Goal: Task Accomplishment & Management: Manage account settings

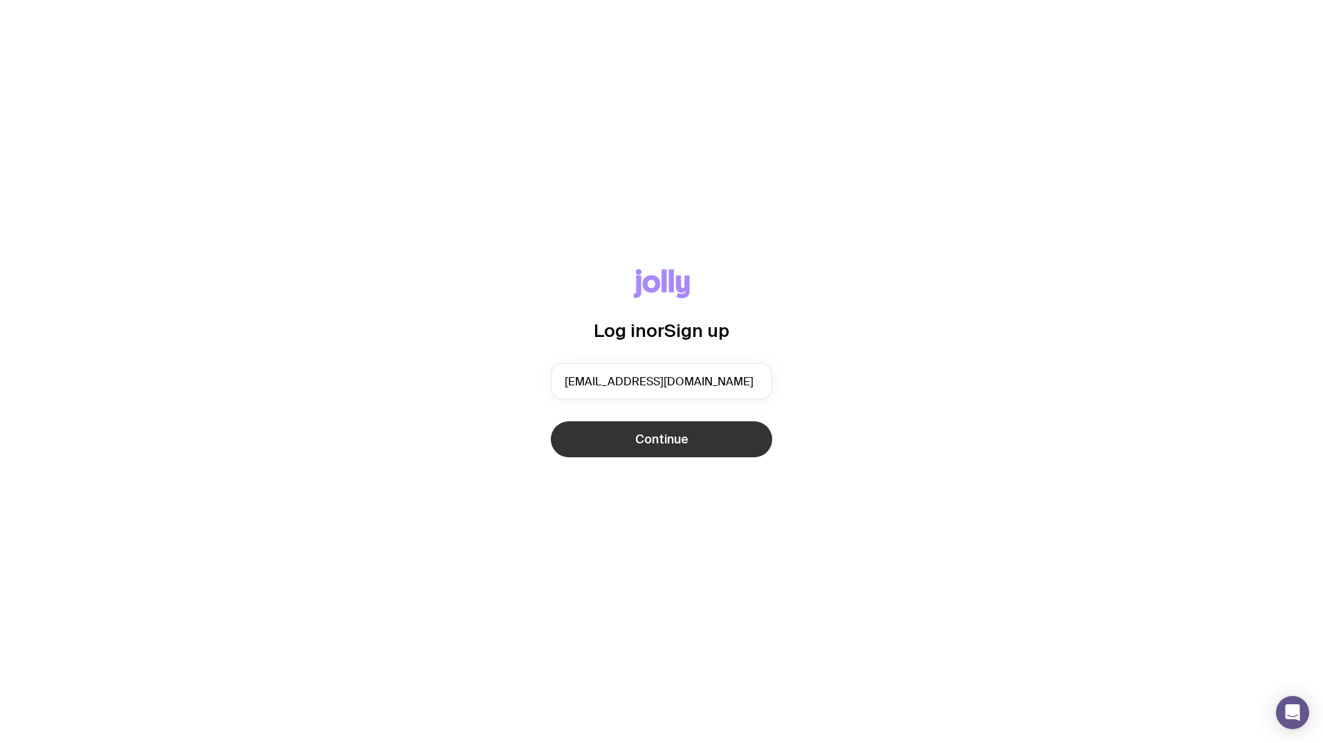
click at [623, 445] on button "Continue" at bounding box center [661, 439] width 221 height 36
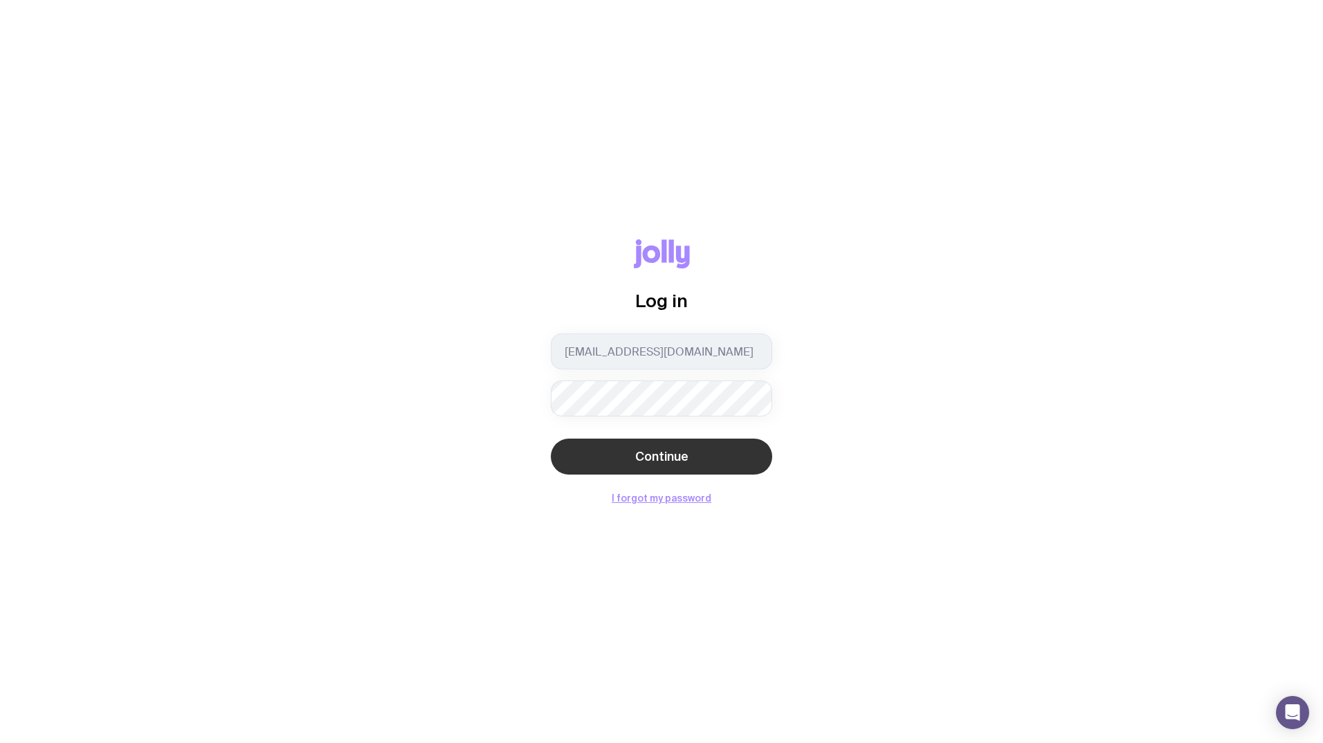
click at [658, 464] on span "Continue" at bounding box center [661, 456] width 53 height 17
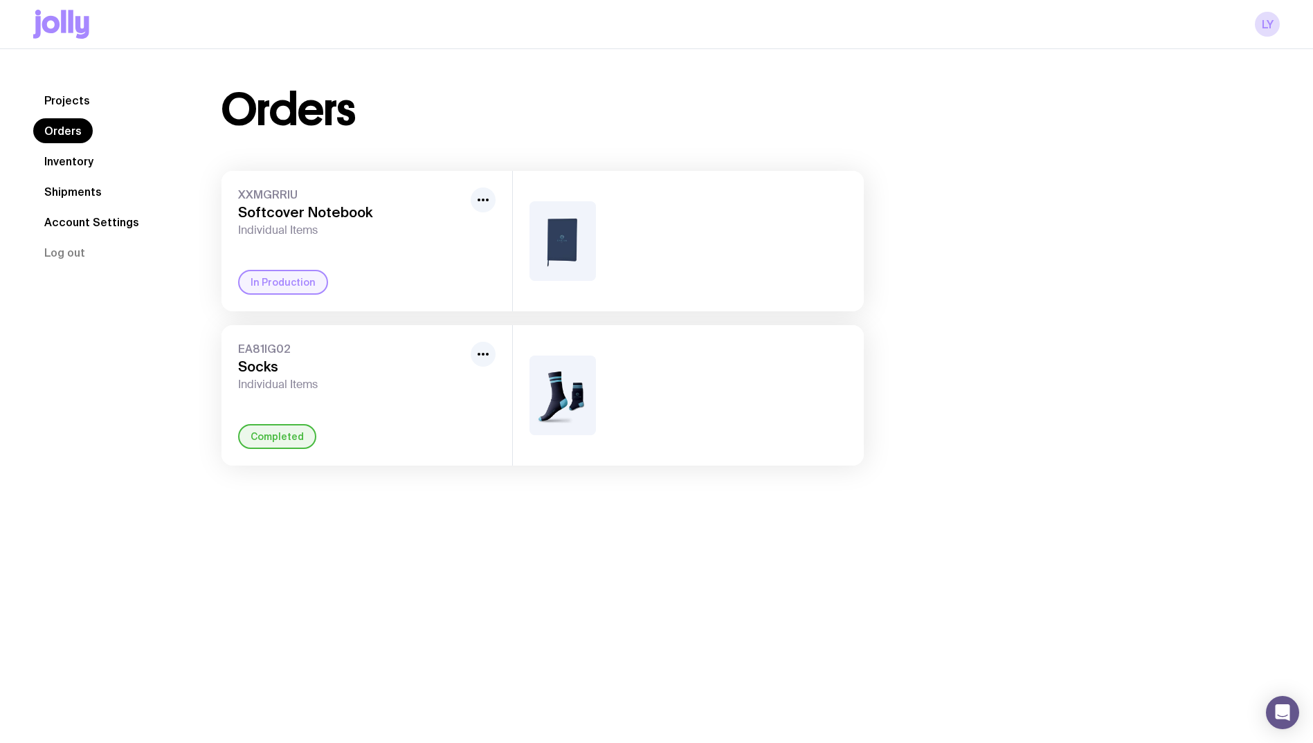
click at [84, 227] on link "Account Settings" at bounding box center [91, 222] width 117 height 25
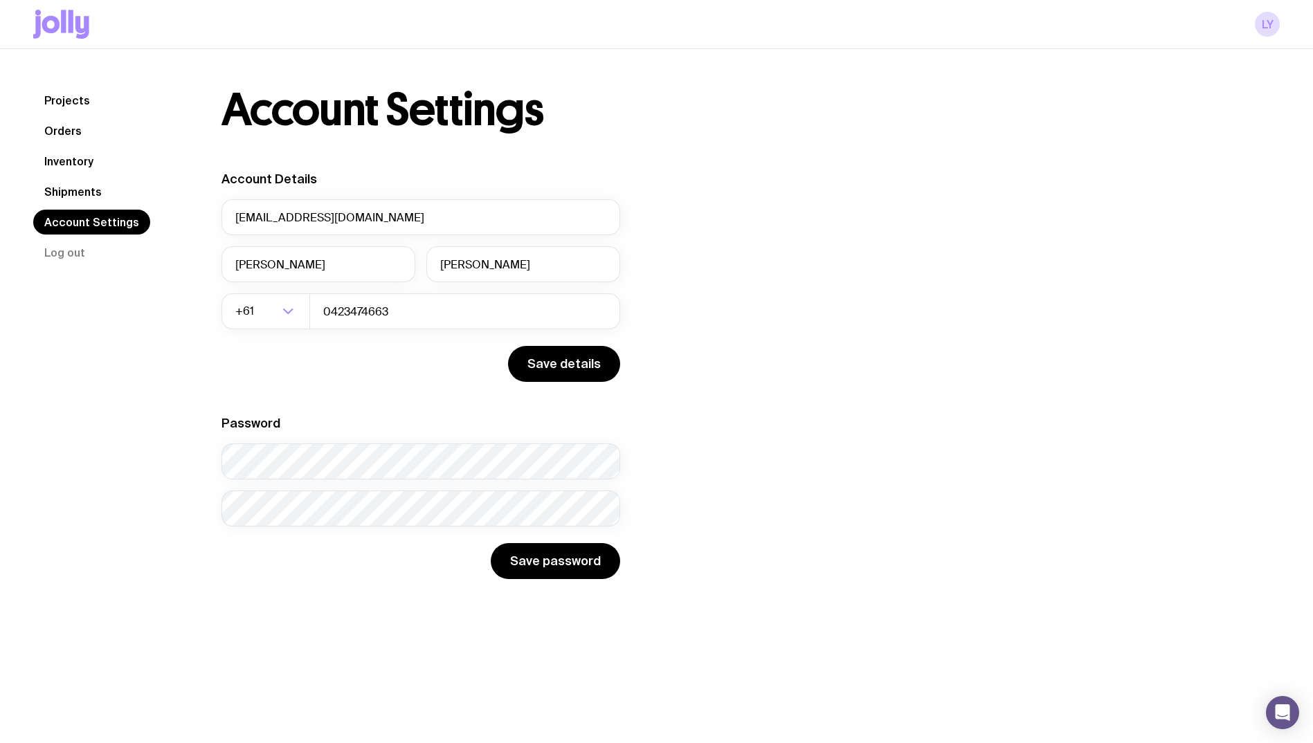
scroll to position [49, 0]
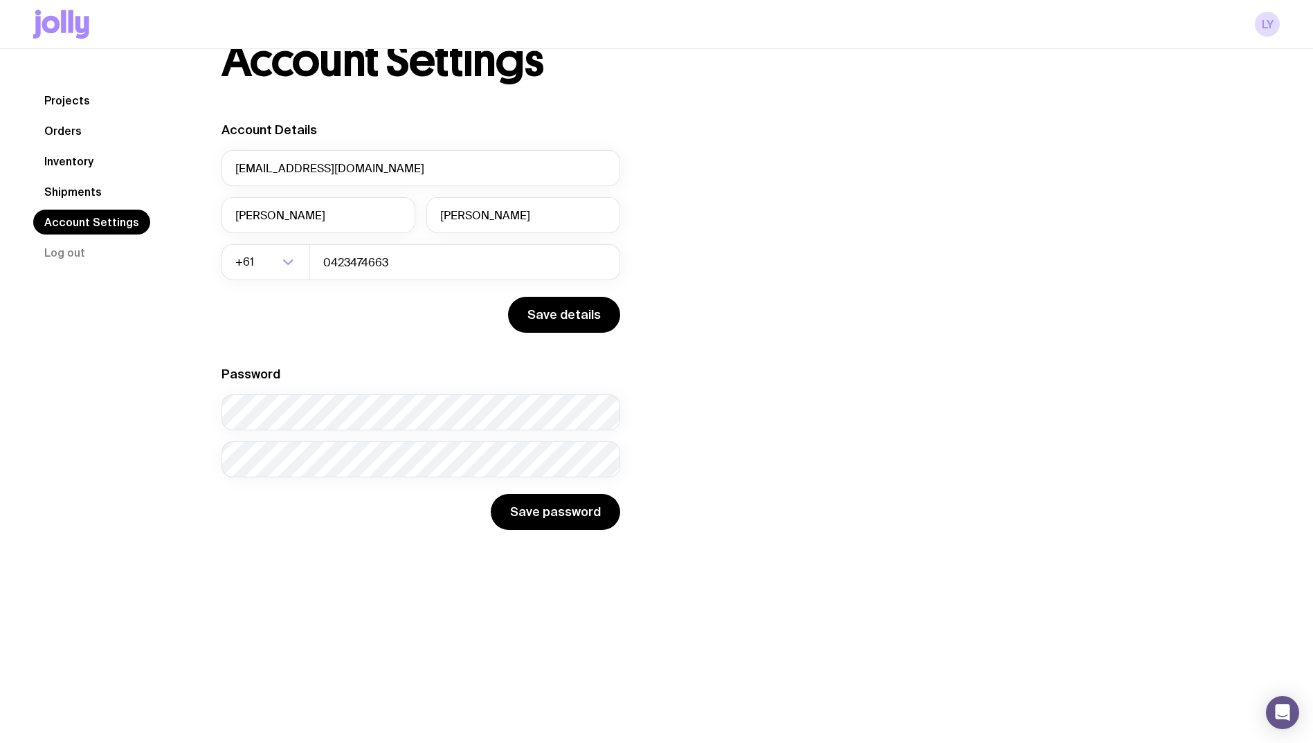
click at [79, 94] on link "Projects" at bounding box center [67, 100] width 68 height 25
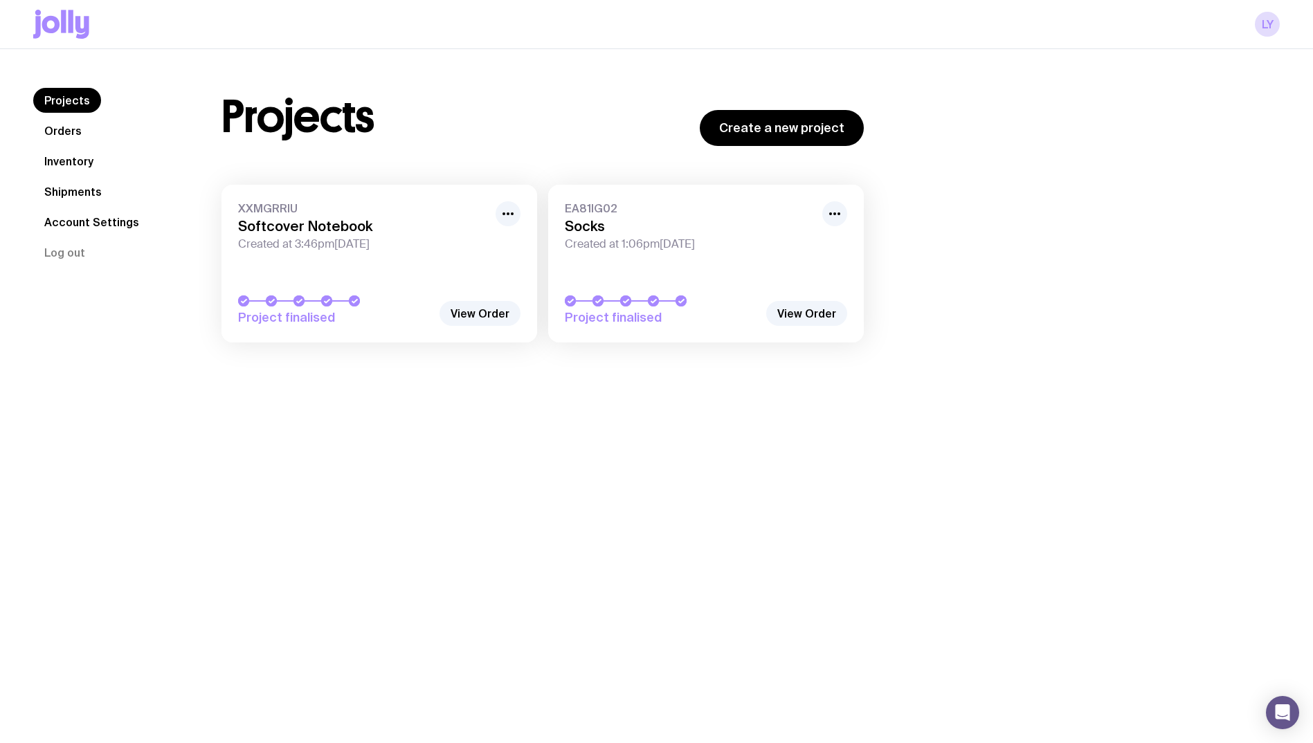
click at [370, 234] on h3 "Softcover Notebook" at bounding box center [362, 226] width 249 height 17
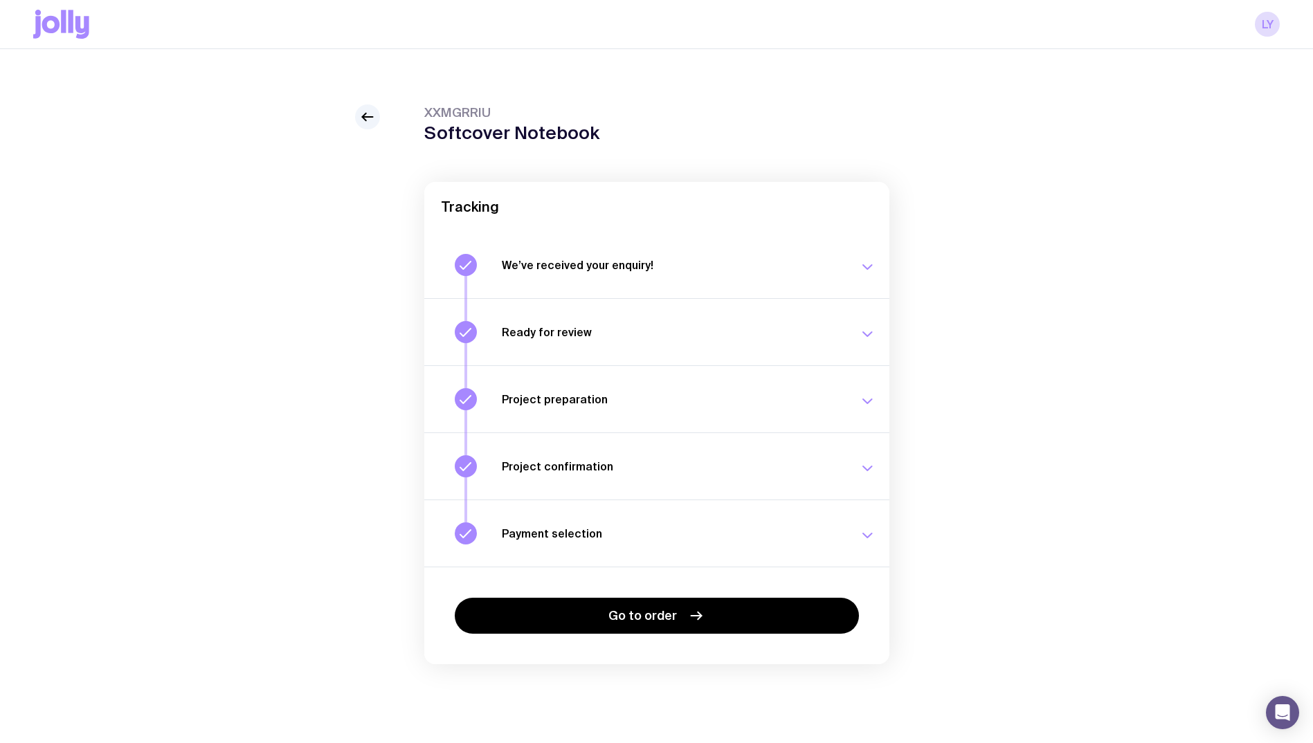
click at [618, 534] on h3 "Payment selection" at bounding box center [672, 534] width 340 height 14
click at [57, 17] on icon at bounding box center [61, 24] width 56 height 29
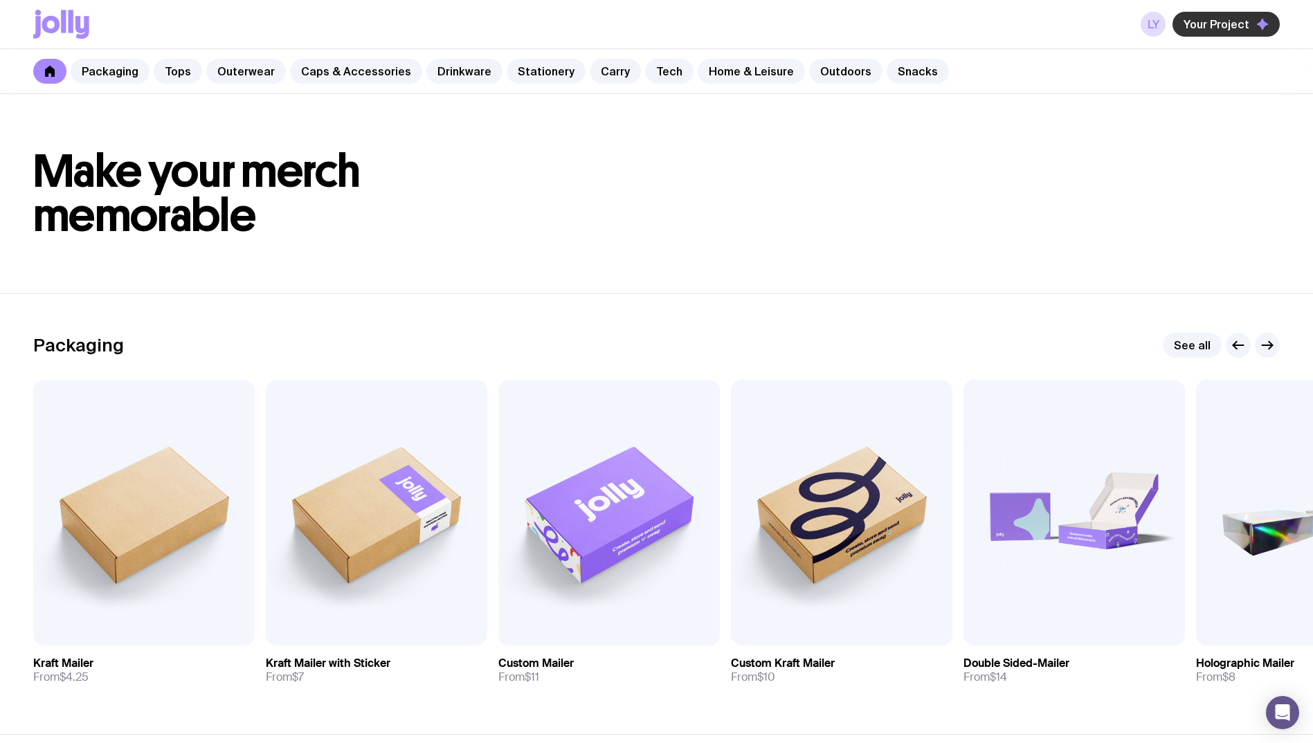
click at [1262, 30] on icon "button" at bounding box center [1262, 24] width 12 height 12
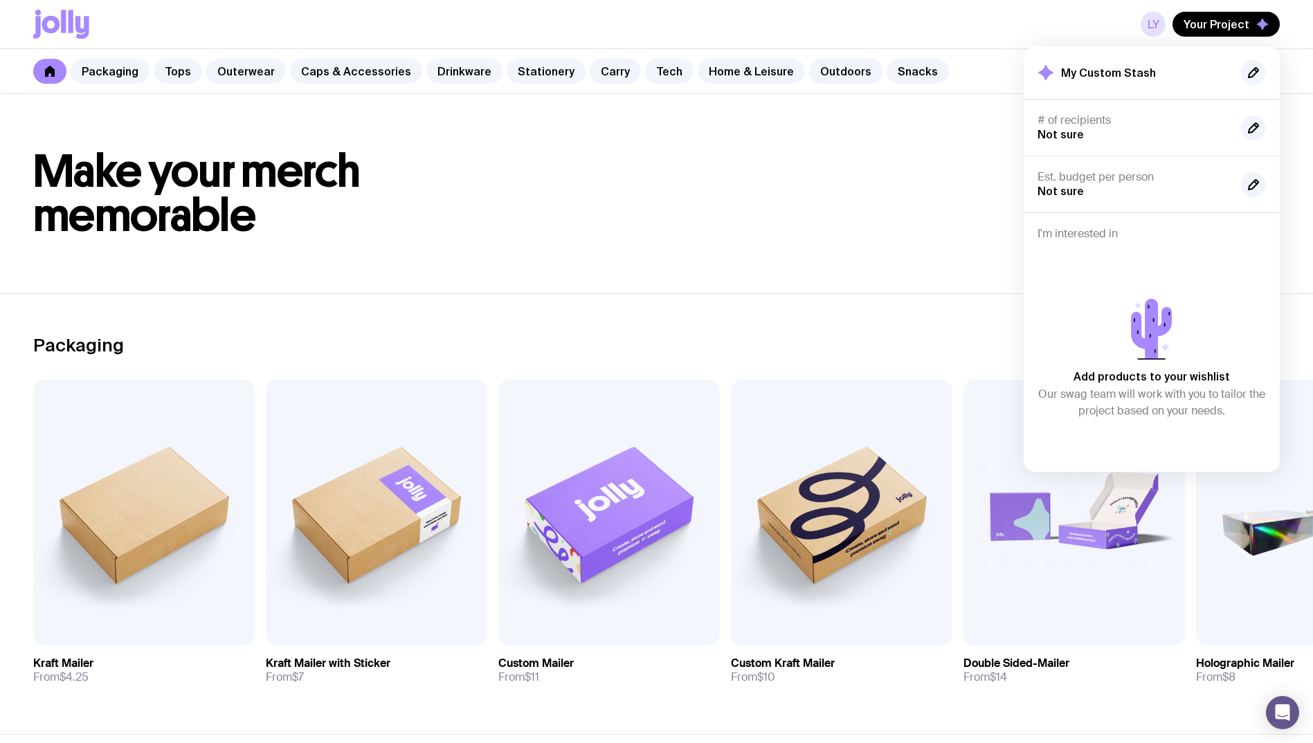
click at [1153, 21] on link "LY" at bounding box center [1152, 24] width 25 height 25
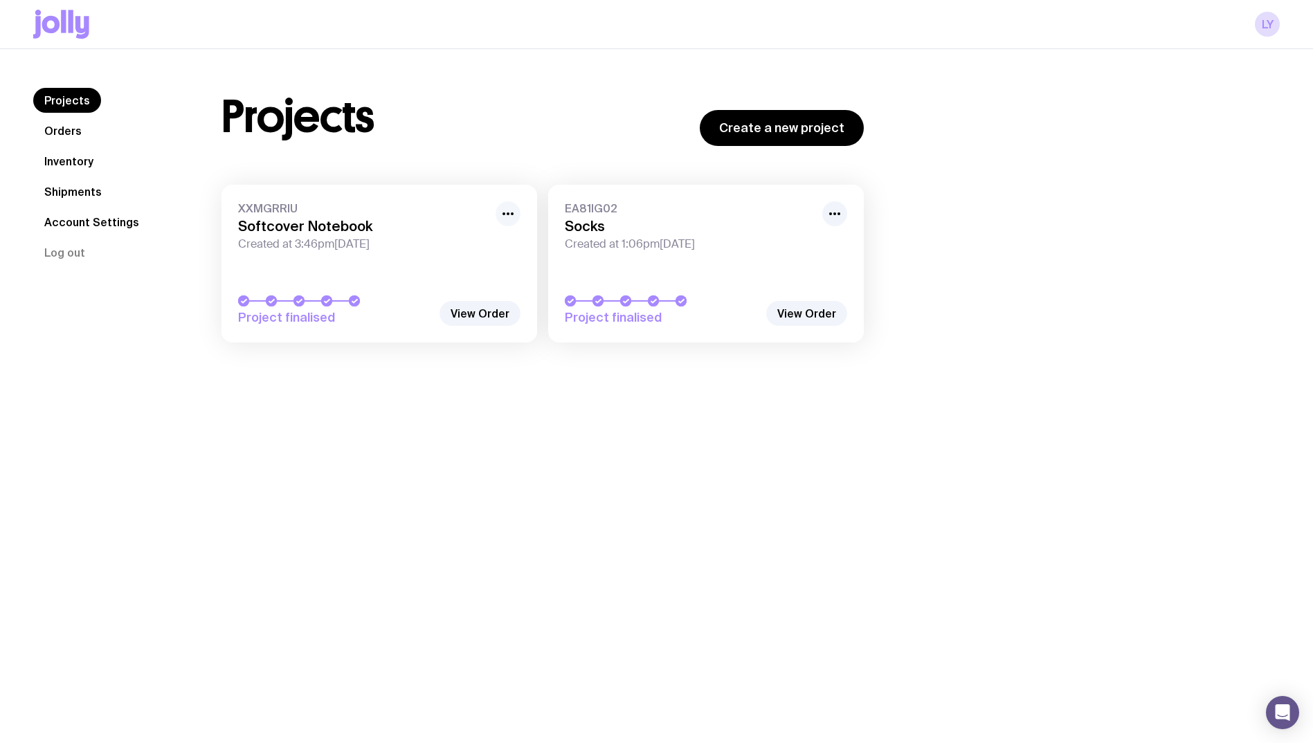
click at [513, 221] on icon "button" at bounding box center [508, 214] width 17 height 17
click at [490, 315] on link "View Order" at bounding box center [479, 313] width 81 height 25
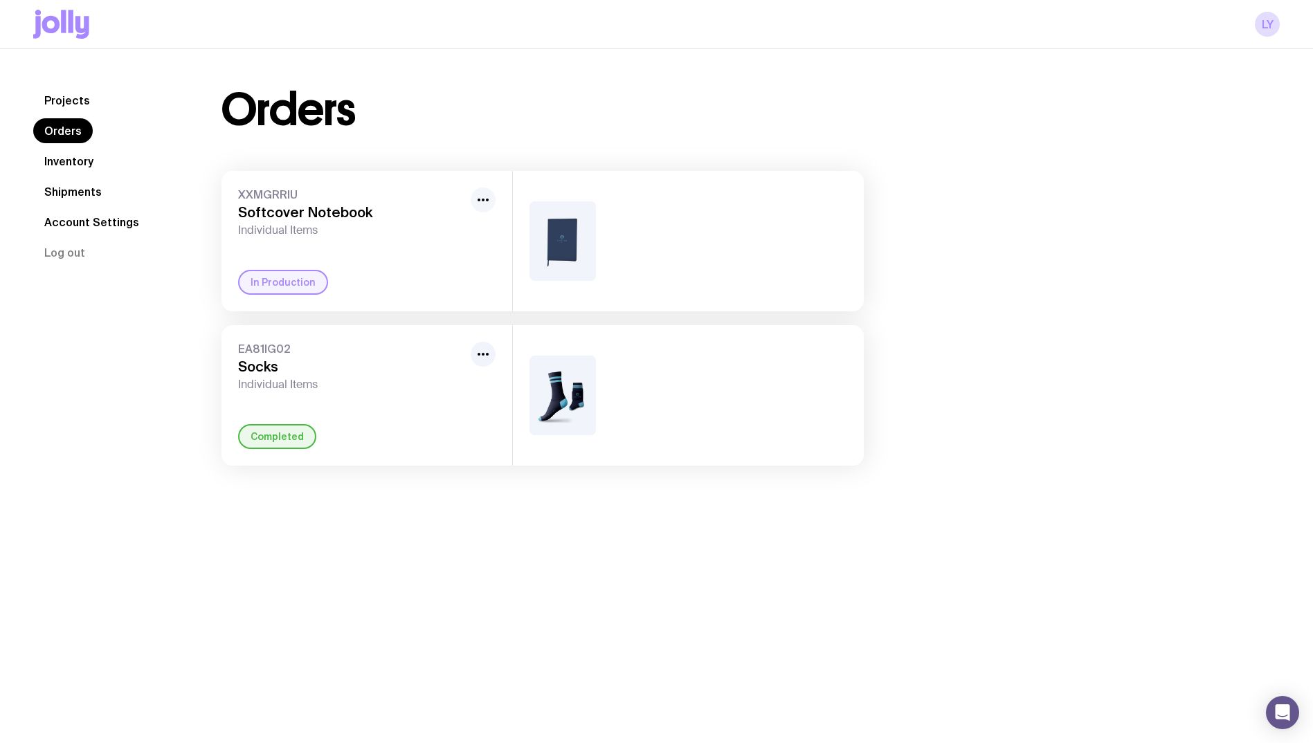
click at [492, 204] on button "button" at bounding box center [483, 200] width 25 height 25
click at [78, 165] on link "Inventory" at bounding box center [68, 161] width 71 height 25
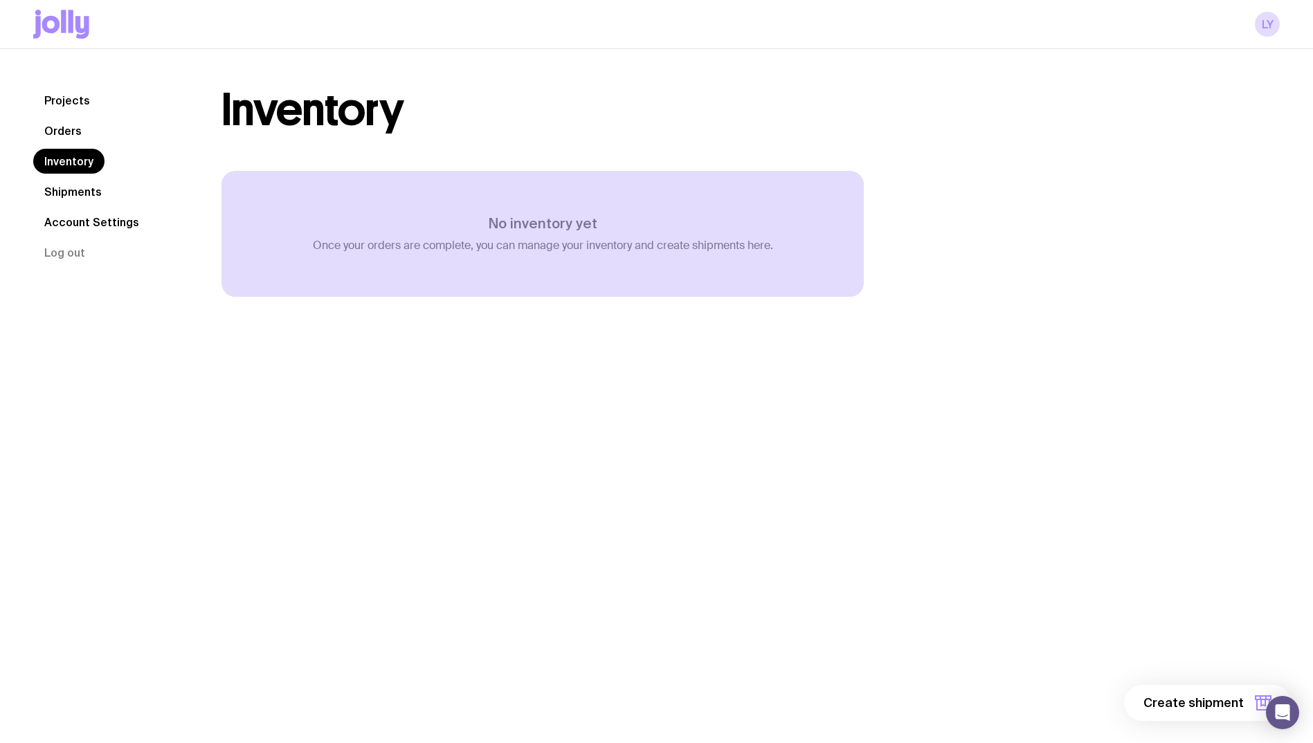
click at [93, 190] on link "Shipments" at bounding box center [73, 191] width 80 height 25
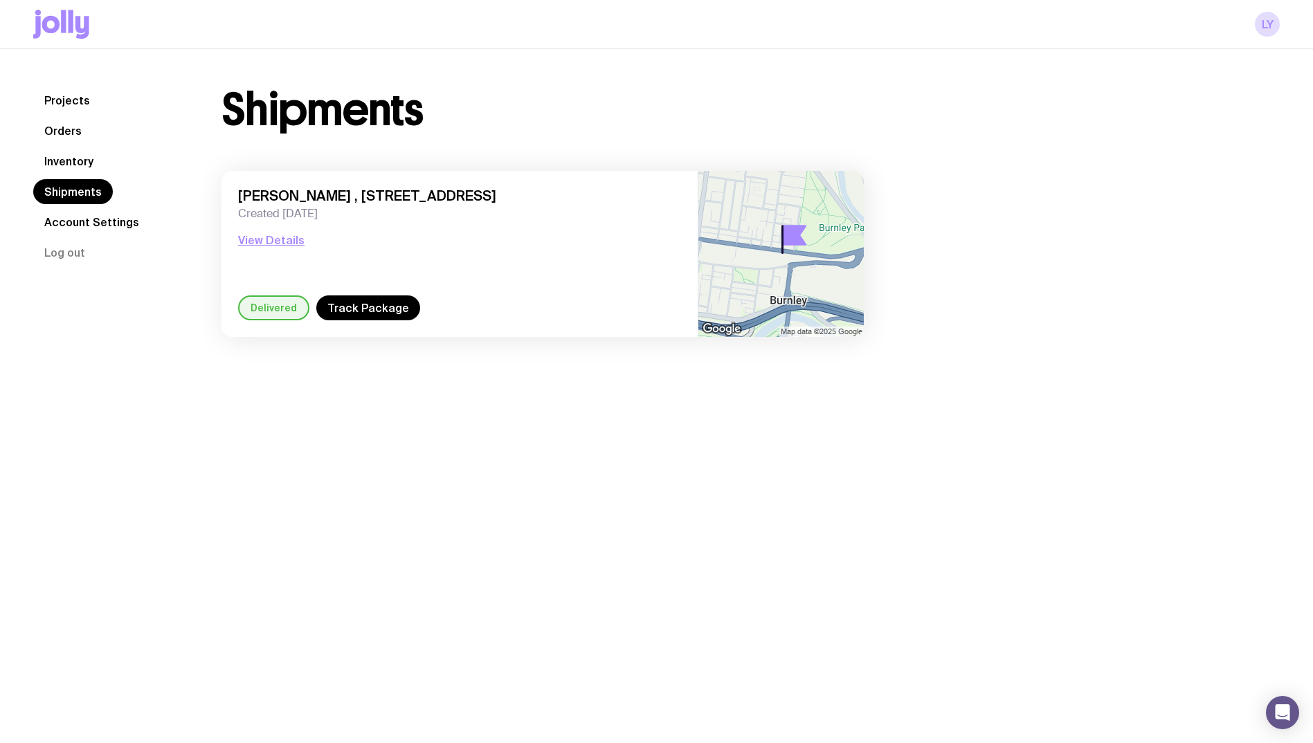
click at [79, 228] on link "Account Settings" at bounding box center [91, 222] width 117 height 25
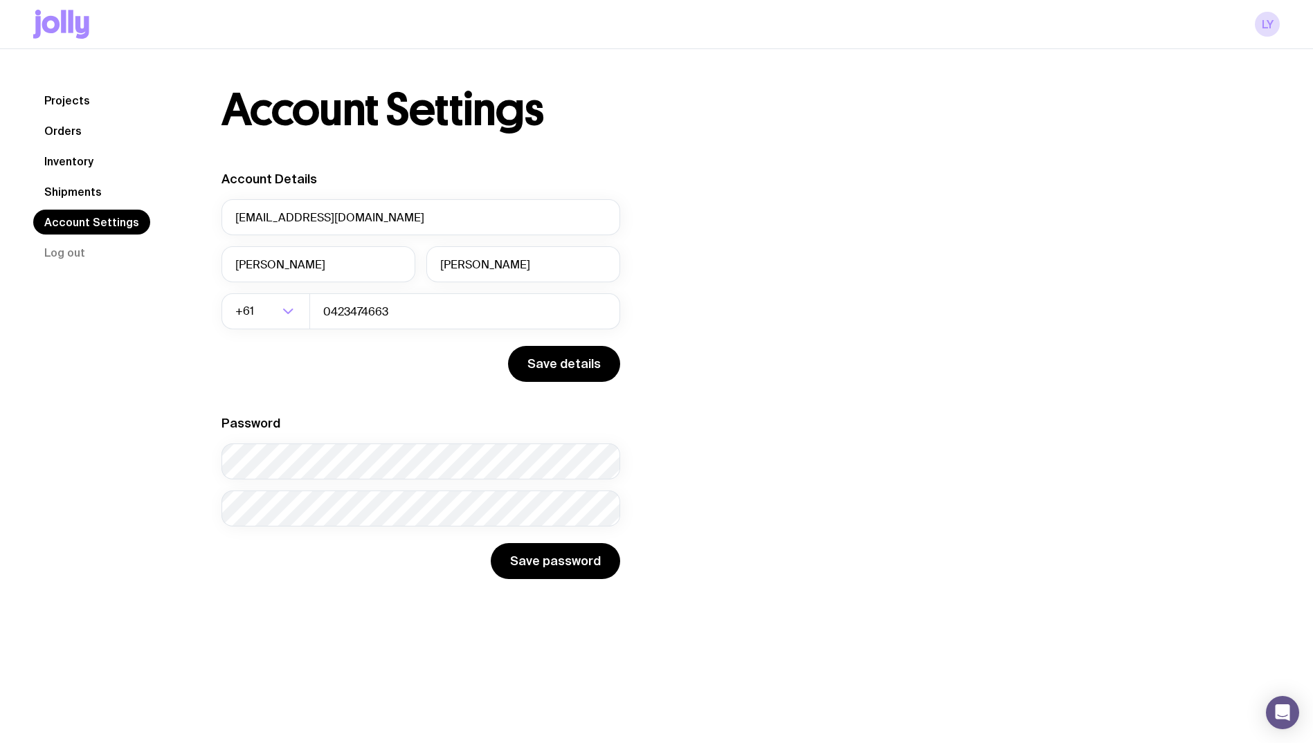
scroll to position [49, 0]
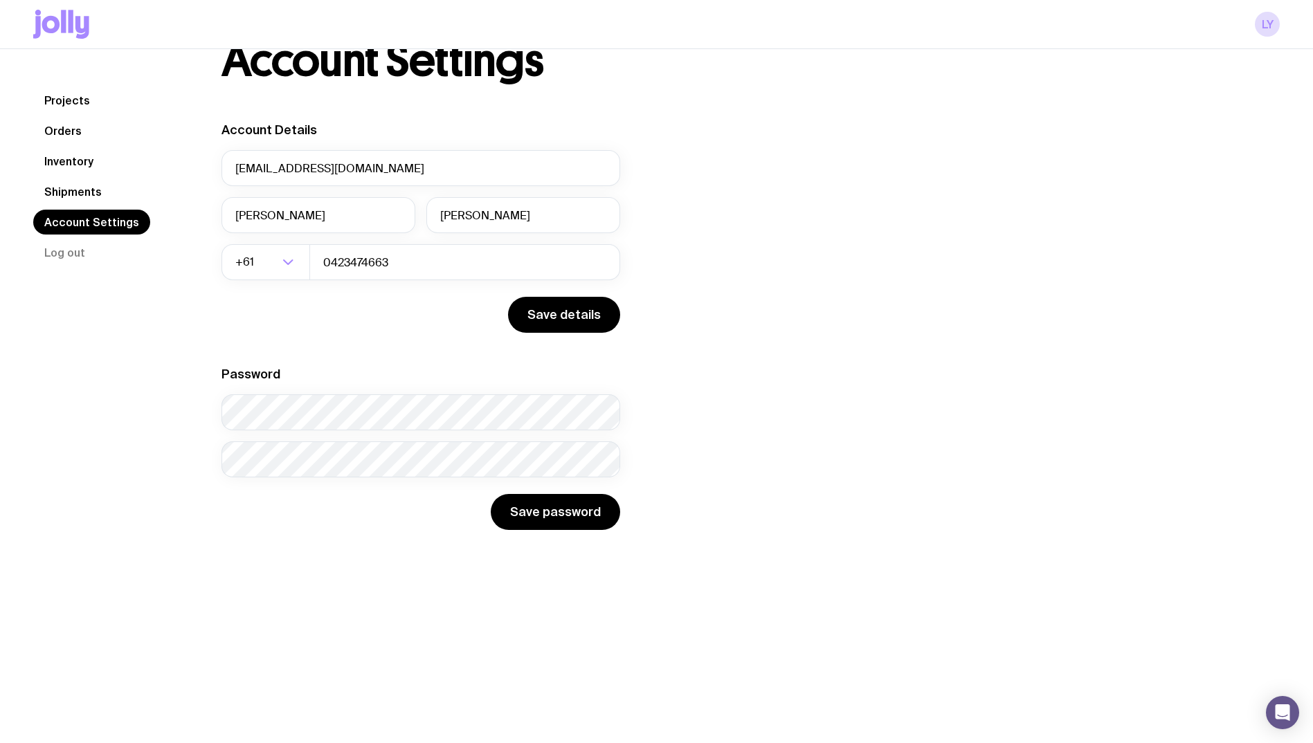
click at [86, 165] on link "Inventory" at bounding box center [68, 161] width 71 height 25
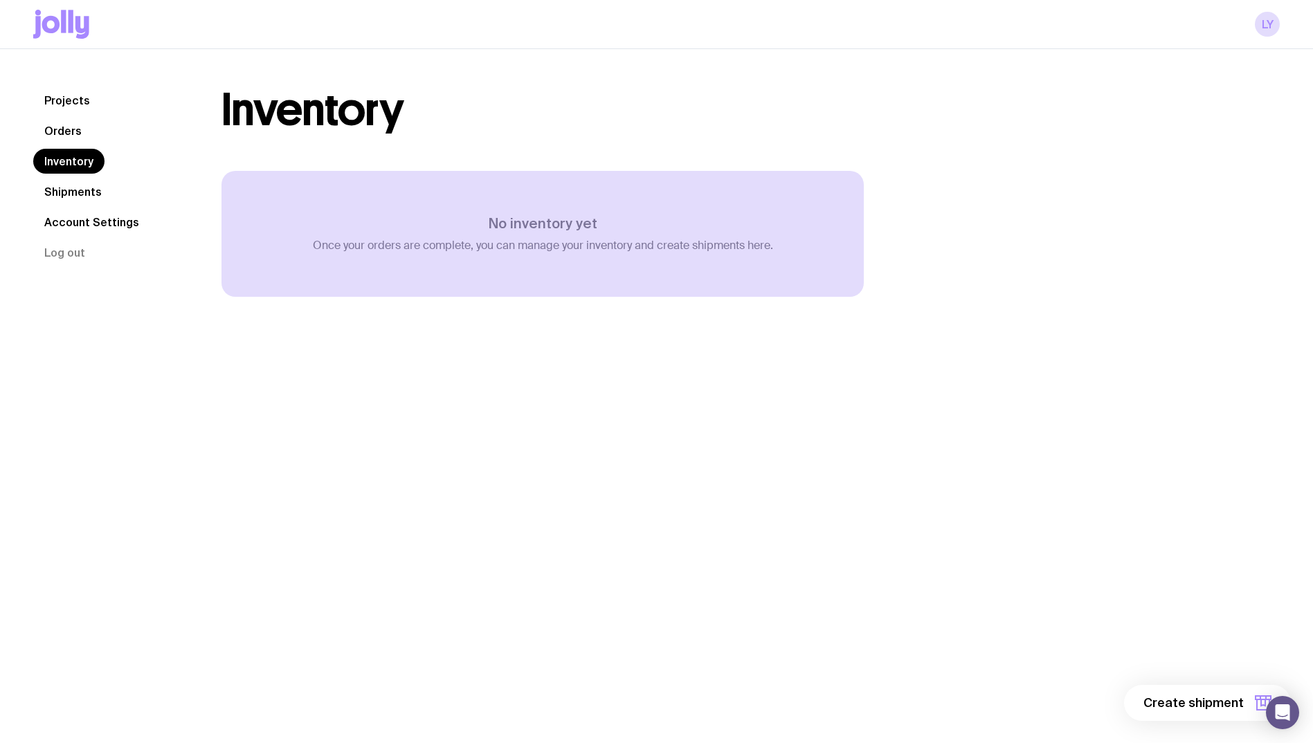
click at [66, 134] on link "Orders" at bounding box center [63, 130] width 60 height 25
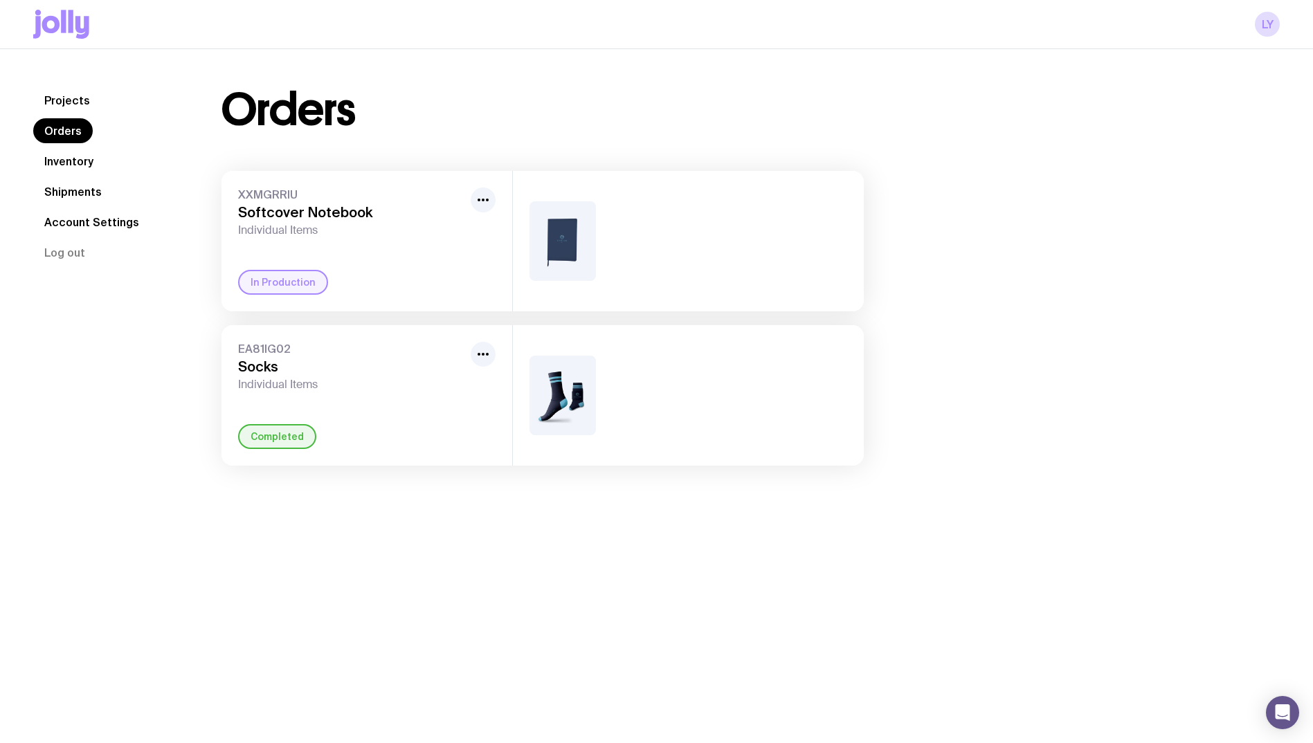
click at [62, 91] on link "Projects" at bounding box center [67, 100] width 68 height 25
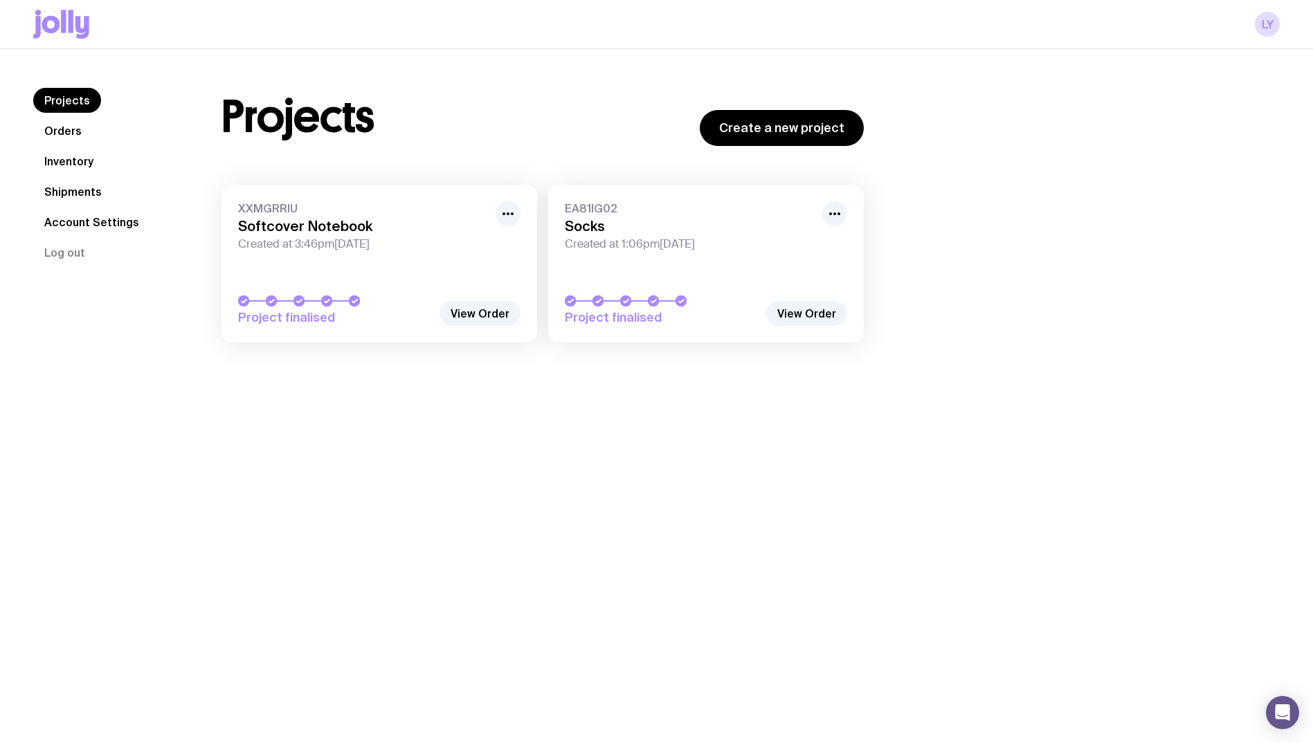
click at [334, 215] on span "XXMGRRIU" at bounding box center [362, 208] width 249 height 14
